Goal: Information Seeking & Learning: Learn about a topic

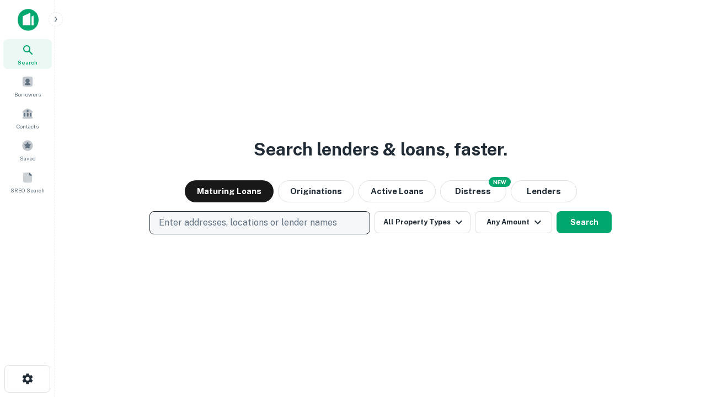
click at [259, 223] on p "Enter addresses, locations or lender names" at bounding box center [248, 222] width 178 height 13
type input "**********"
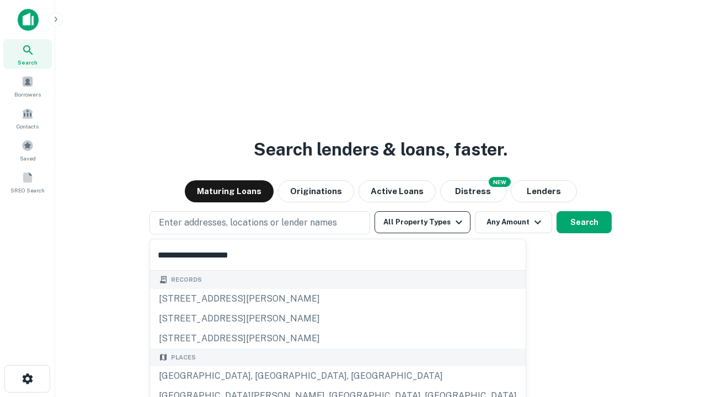
click at [264, 376] on div "[GEOGRAPHIC_DATA], [GEOGRAPHIC_DATA], [GEOGRAPHIC_DATA]" at bounding box center [338, 376] width 376 height 20
click at [423, 222] on button "All Property Types" at bounding box center [423, 222] width 96 height 22
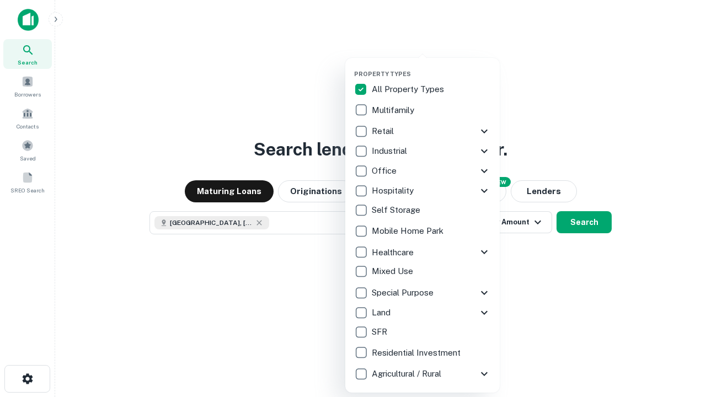
click at [431, 67] on button "button" at bounding box center [431, 67] width 154 height 1
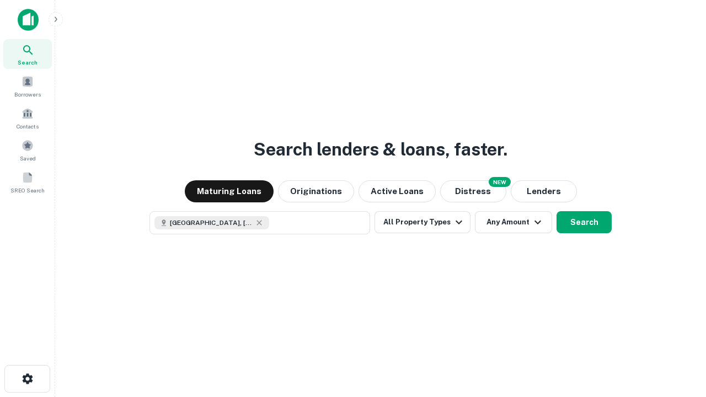
scroll to position [18, 0]
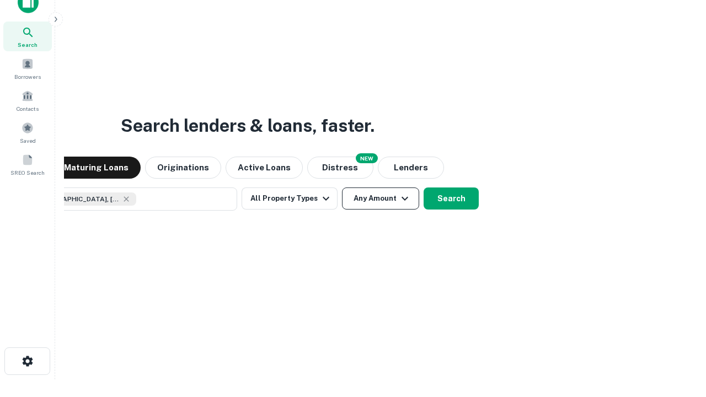
click at [342, 188] on button "Any Amount" at bounding box center [380, 199] width 77 height 22
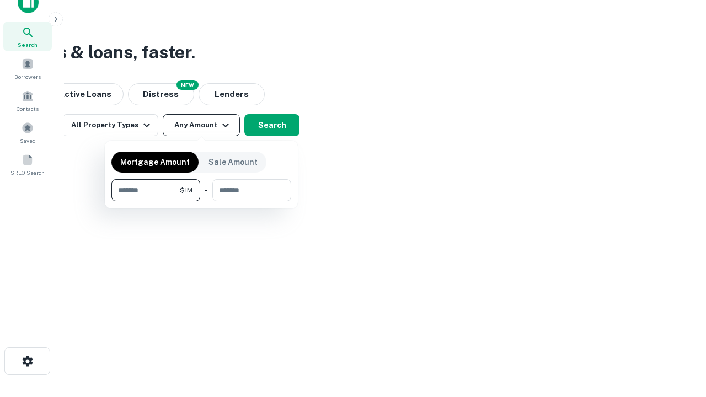
type input "*******"
click at [201, 201] on button "button" at bounding box center [201, 201] width 180 height 1
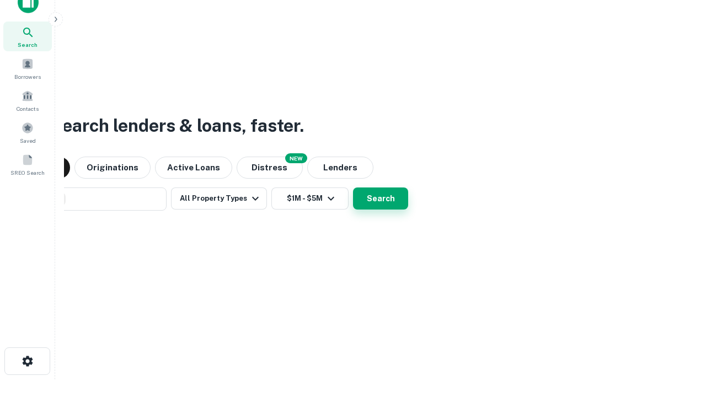
click at [353, 188] on button "Search" at bounding box center [380, 199] width 55 height 22
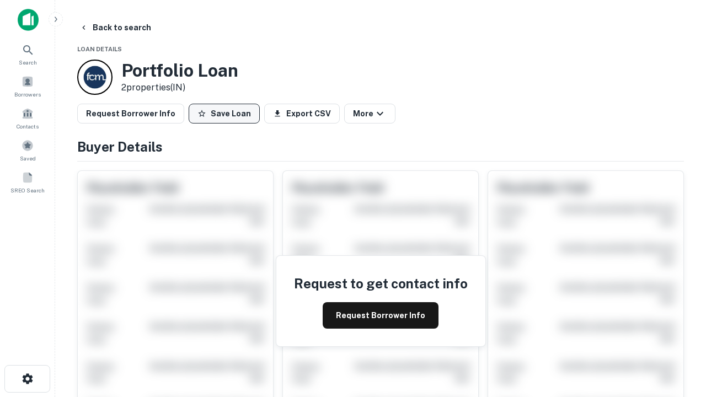
click at [224, 114] on button "Save Loan" at bounding box center [224, 114] width 71 height 20
click at [227, 114] on button "Save Loan" at bounding box center [224, 114] width 71 height 20
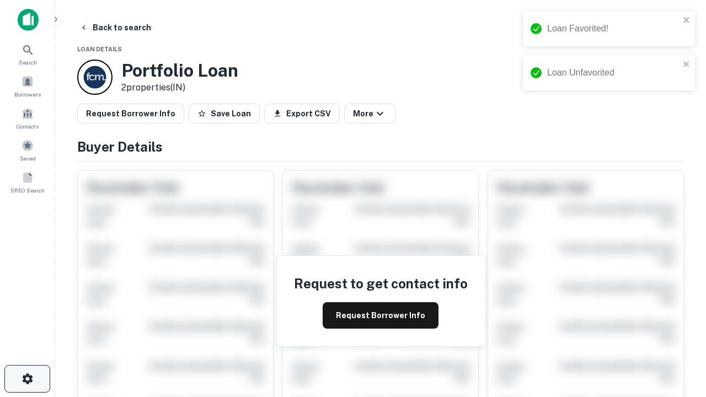
click at [27, 379] on icon "button" at bounding box center [27, 378] width 13 height 13
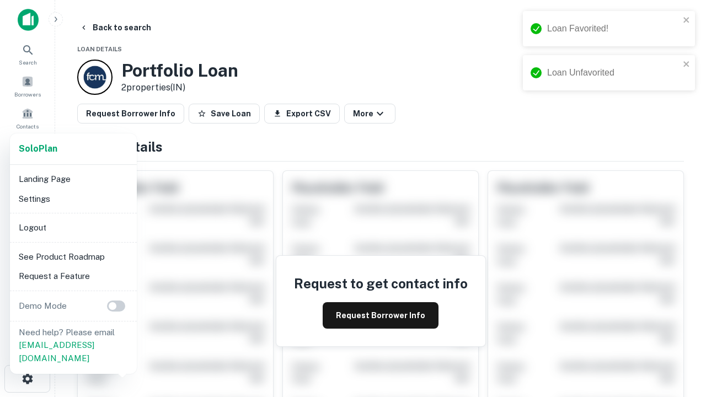
click at [73, 227] on li "Logout" at bounding box center [73, 228] width 118 height 20
